Goal: Check status

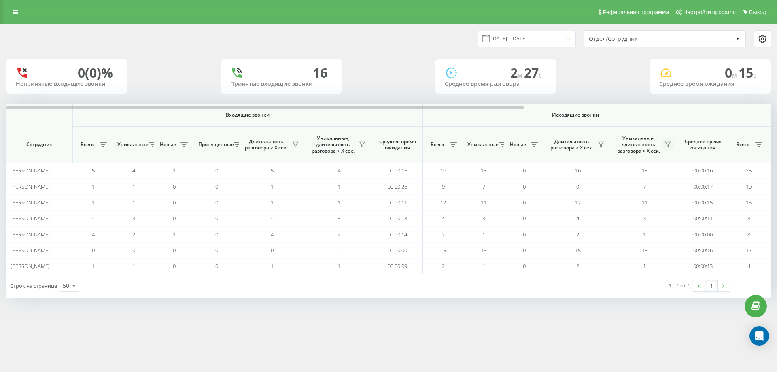
click at [668, 141] on icon at bounding box center [668, 144] width 6 height 6
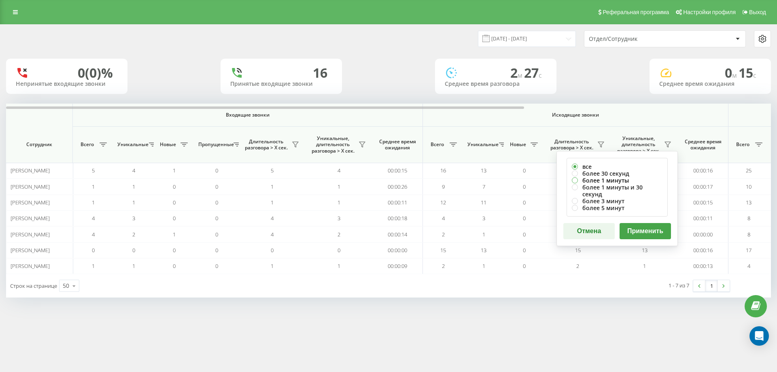
click at [636, 181] on label "более 1 минуты" at bounding box center [617, 180] width 91 height 7
radio input "true"
click at [642, 224] on button "Применить" at bounding box center [645, 231] width 51 height 16
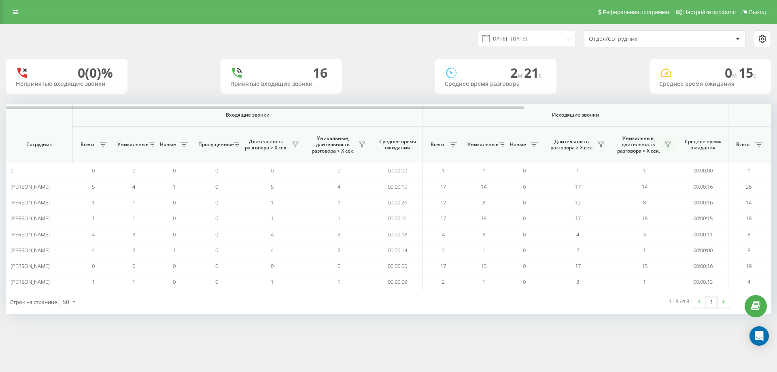
click at [670, 144] on icon at bounding box center [668, 144] width 6 height 6
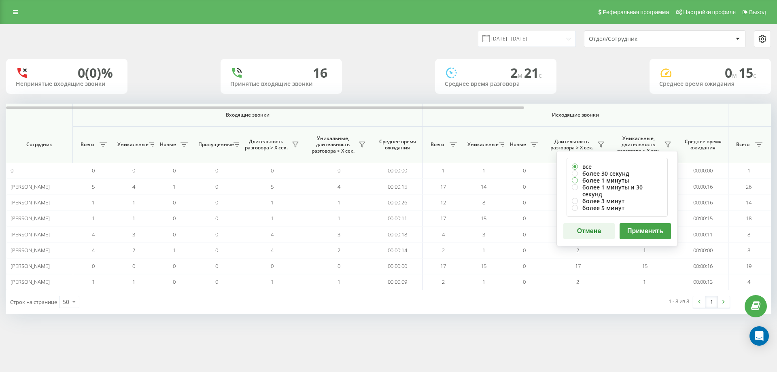
click at [621, 181] on label "более 1 минуты" at bounding box center [617, 180] width 91 height 7
radio input "true"
click at [647, 225] on button "Применить" at bounding box center [645, 231] width 51 height 16
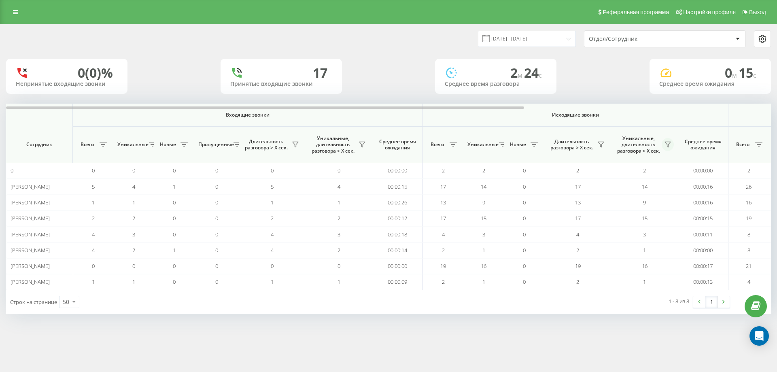
click at [667, 145] on icon at bounding box center [668, 144] width 6 height 6
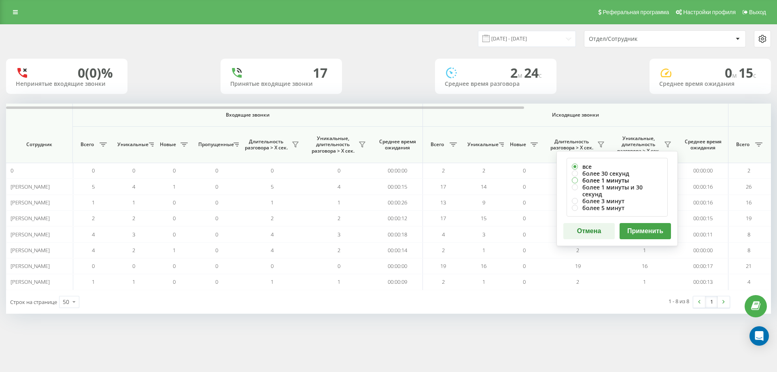
click at [632, 180] on label "более 1 минуты" at bounding box center [617, 180] width 91 height 7
radio input "true"
click at [651, 224] on button "Применить" at bounding box center [645, 231] width 51 height 16
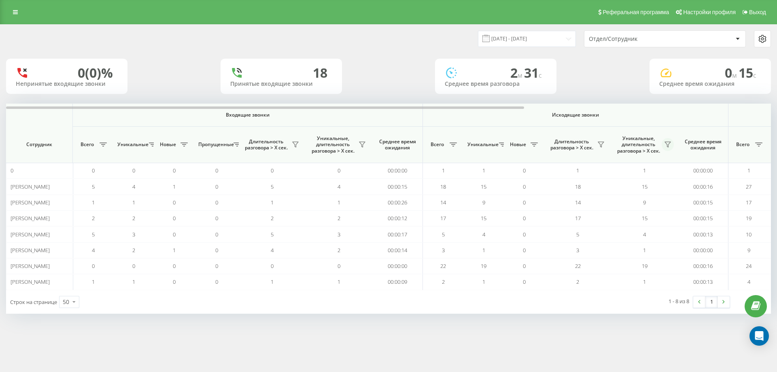
click at [670, 143] on icon at bounding box center [668, 144] width 6 height 6
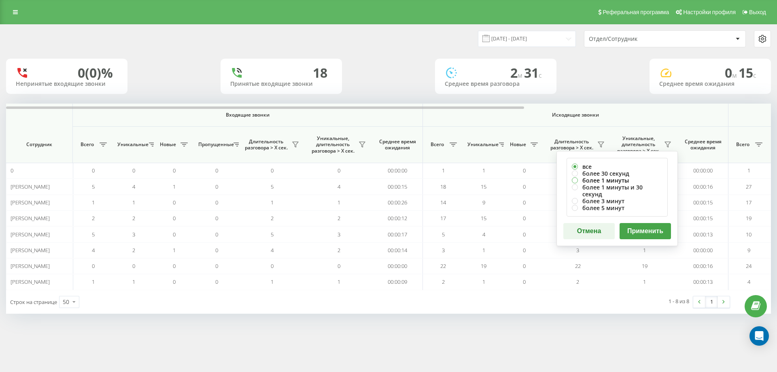
click at [629, 181] on label "более 1 минуты" at bounding box center [617, 180] width 91 height 7
radio input "true"
click at [634, 223] on button "Применить" at bounding box center [645, 231] width 51 height 16
